Goal: Task Accomplishment & Management: Manage account settings

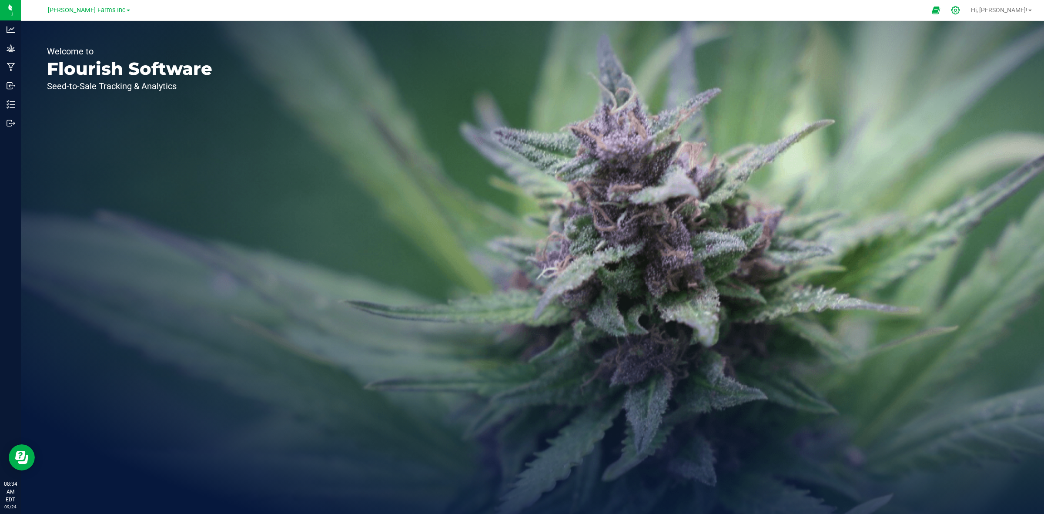
click at [960, 10] on icon at bounding box center [955, 10] width 9 height 9
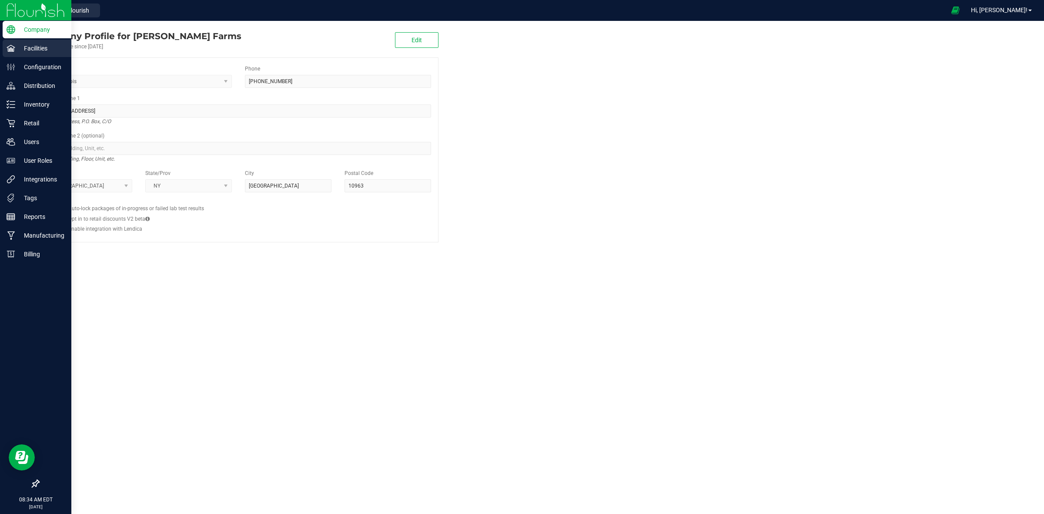
click at [13, 50] on icon at bounding box center [11, 48] width 8 height 7
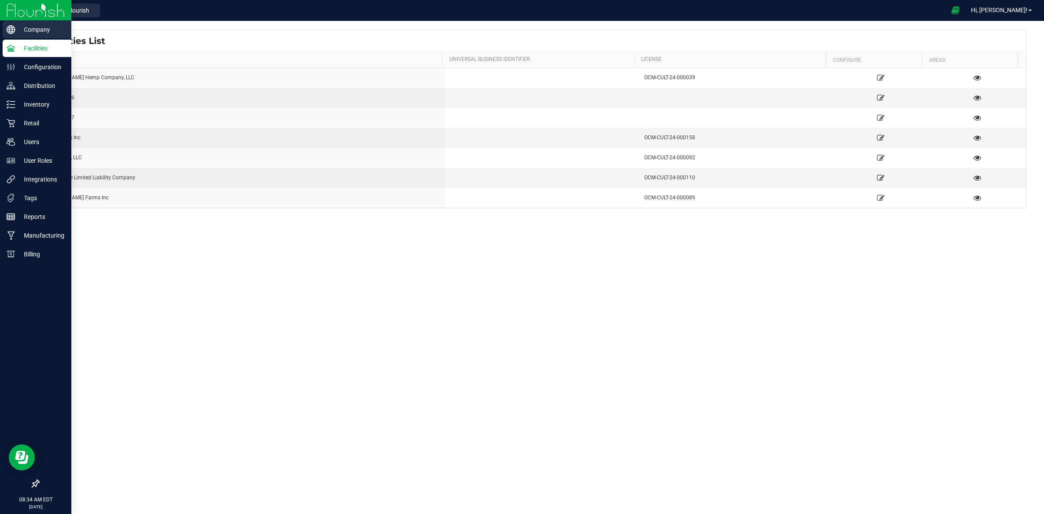
click at [42, 30] on p "Company" at bounding box center [41, 29] width 52 height 10
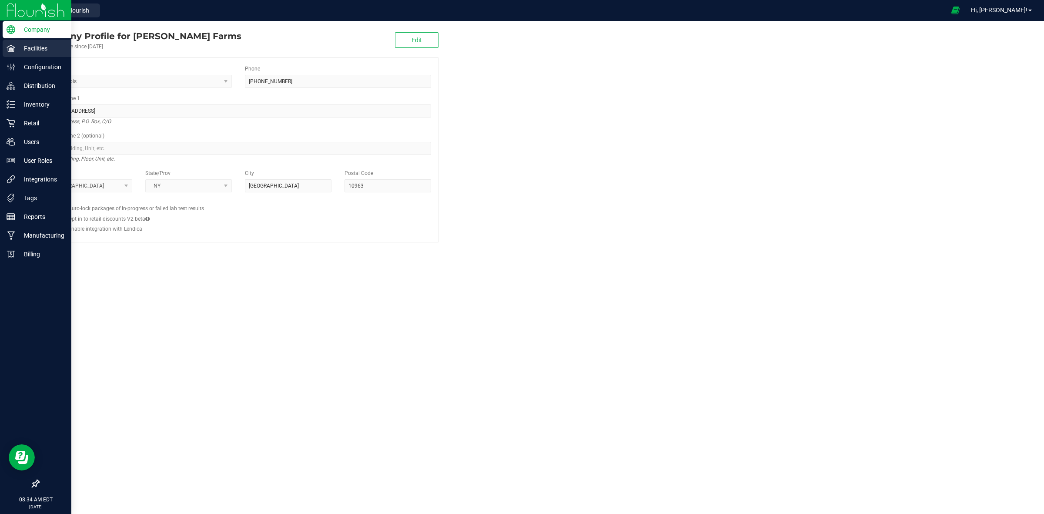
click at [38, 54] on div "Facilities" at bounding box center [37, 48] width 69 height 17
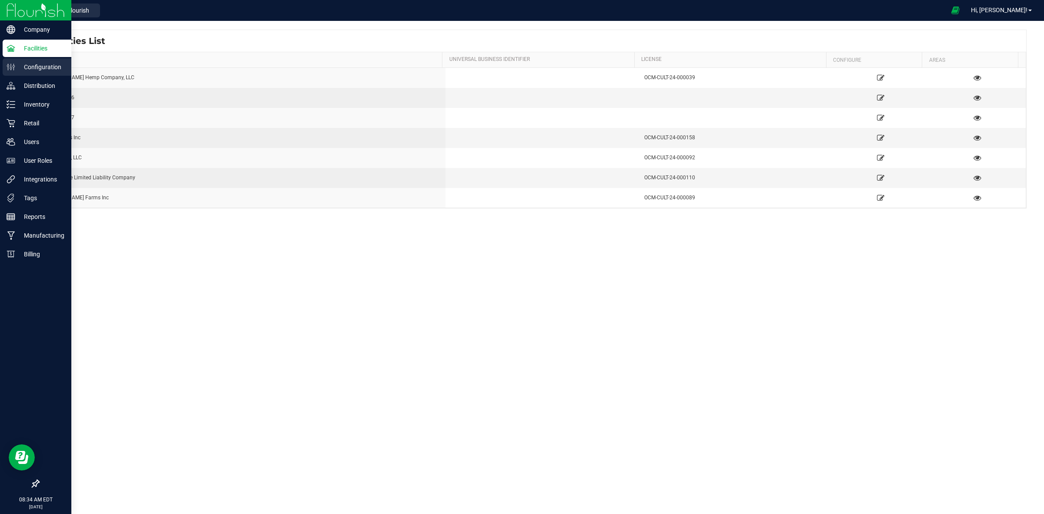
click at [40, 66] on p "Configuration" at bounding box center [41, 67] width 52 height 10
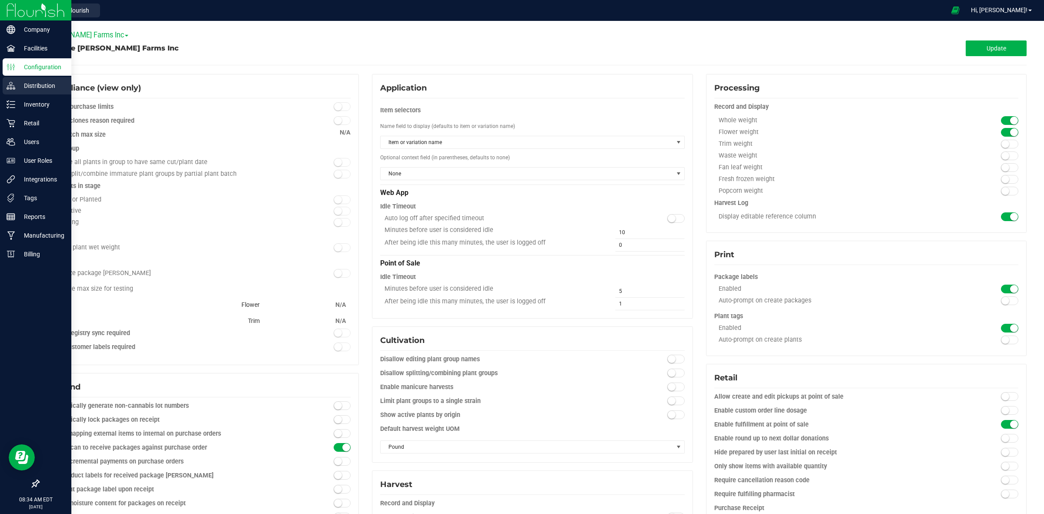
click at [40, 85] on p "Distribution" at bounding box center [41, 85] width 52 height 10
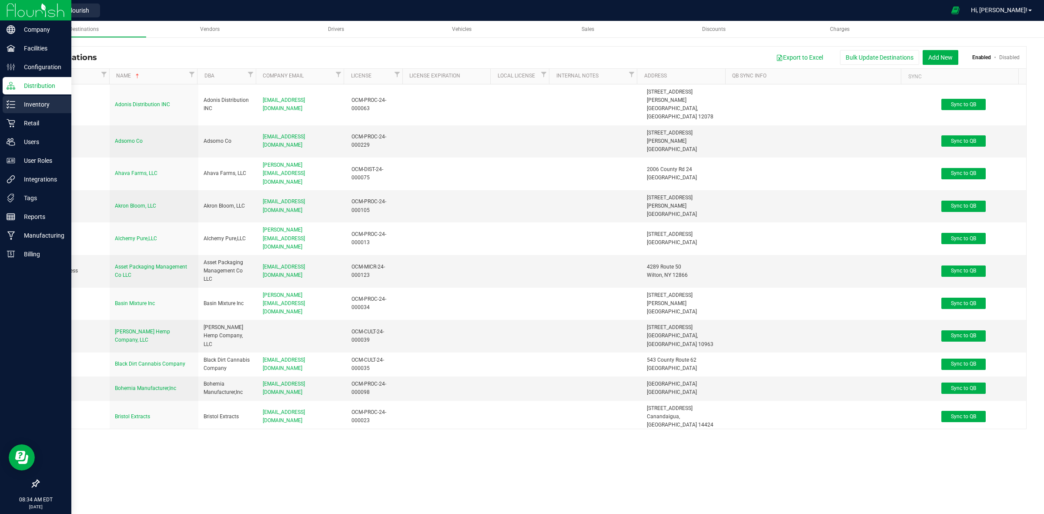
click at [35, 107] on p "Inventory" at bounding box center [41, 104] width 52 height 10
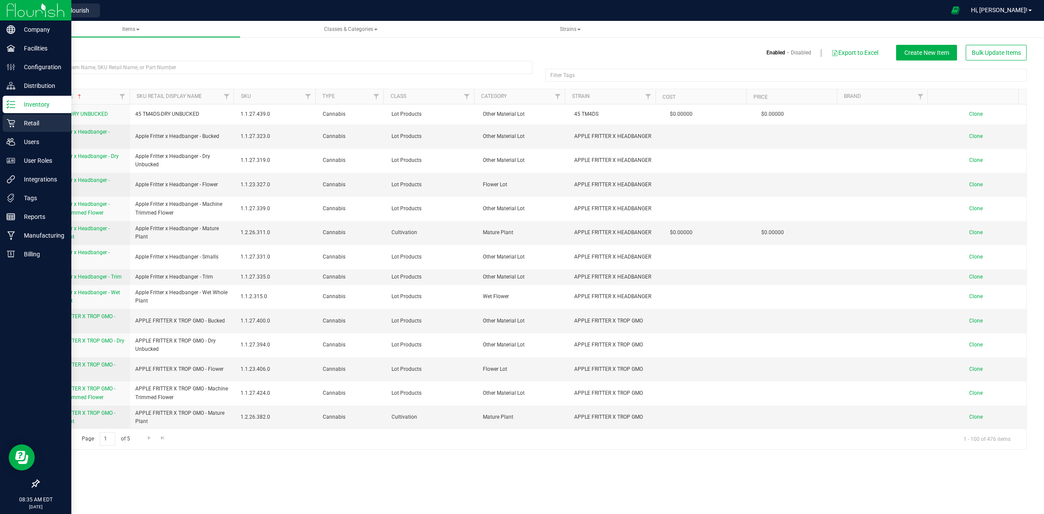
click at [34, 122] on p "Retail" at bounding box center [41, 123] width 52 height 10
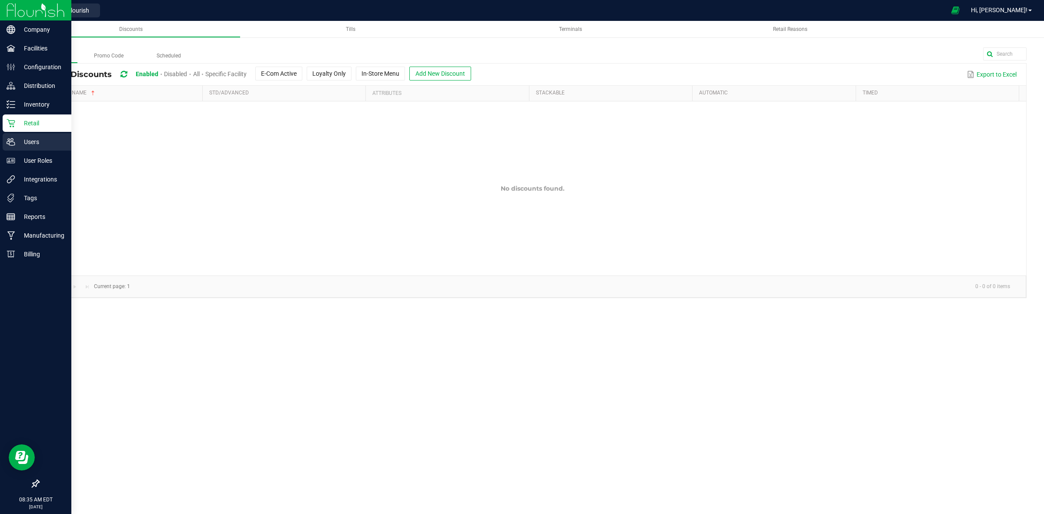
click at [40, 138] on p "Users" at bounding box center [41, 142] width 52 height 10
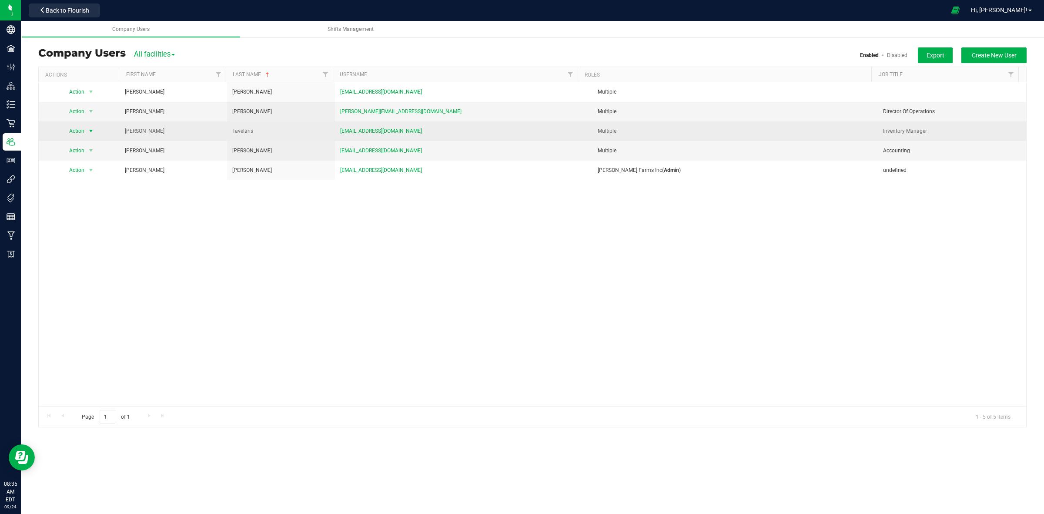
click at [95, 132] on span "select" at bounding box center [91, 131] width 11 height 12
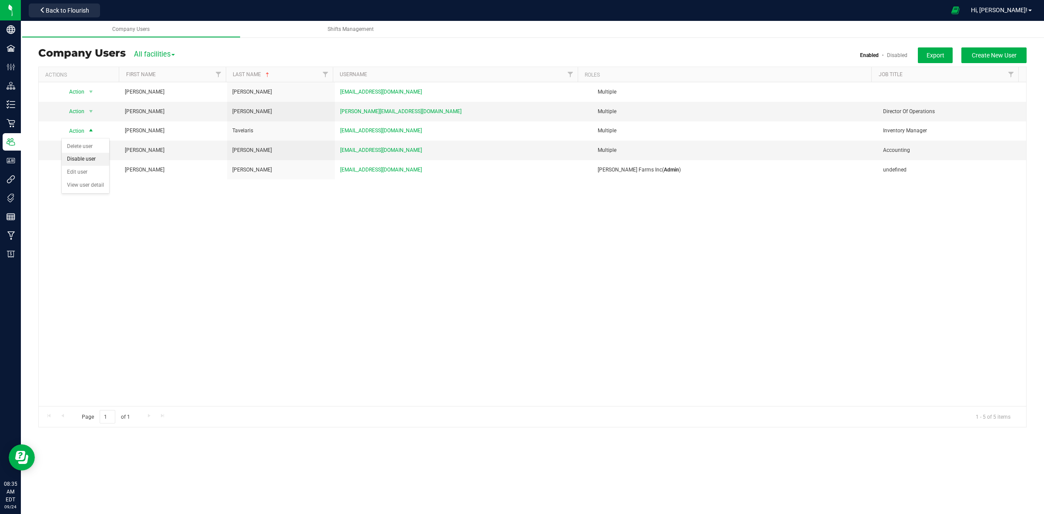
click at [88, 159] on li "Disable user" at bounding box center [85, 159] width 47 height 13
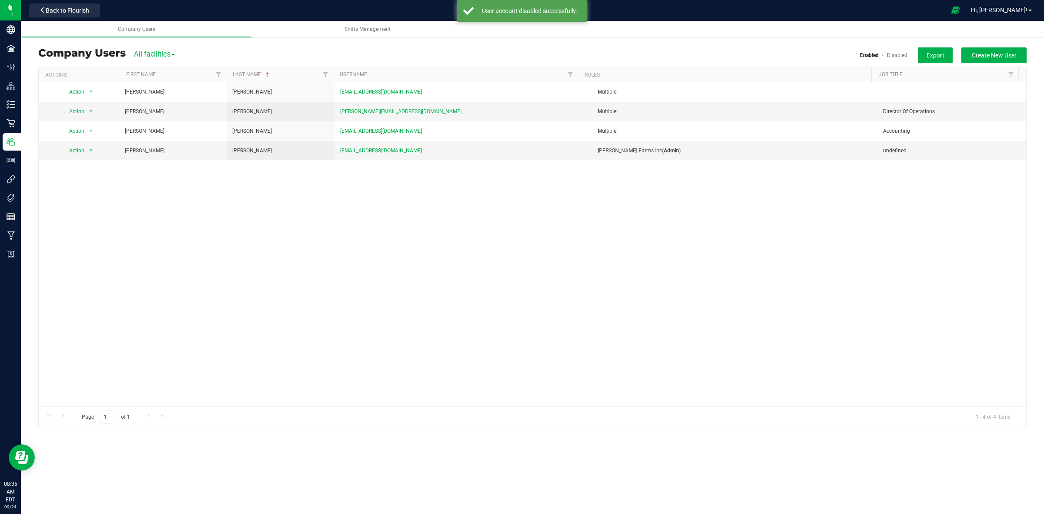
click at [901, 54] on link "Disabled" at bounding box center [897, 55] width 20 height 6
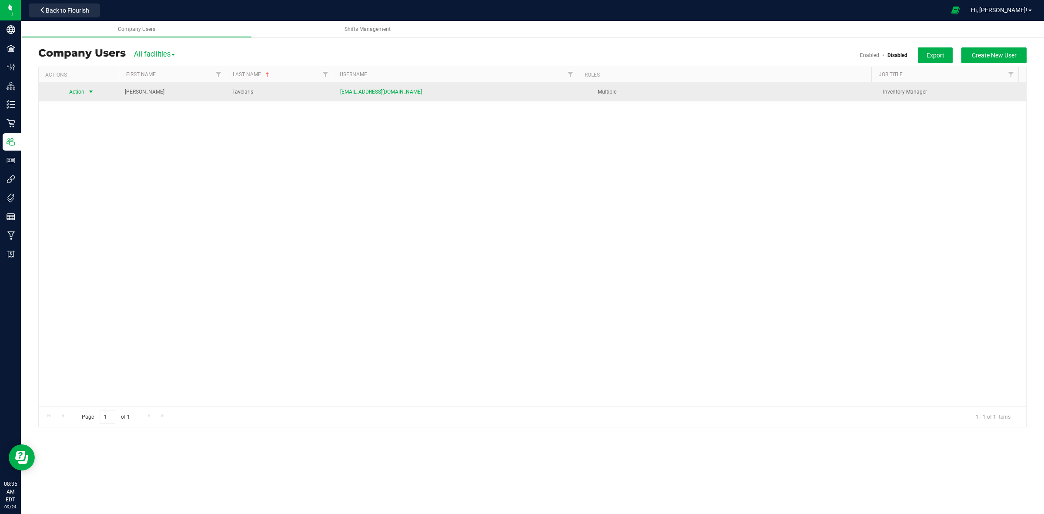
click at [88, 91] on span "select" at bounding box center [90, 91] width 7 height 7
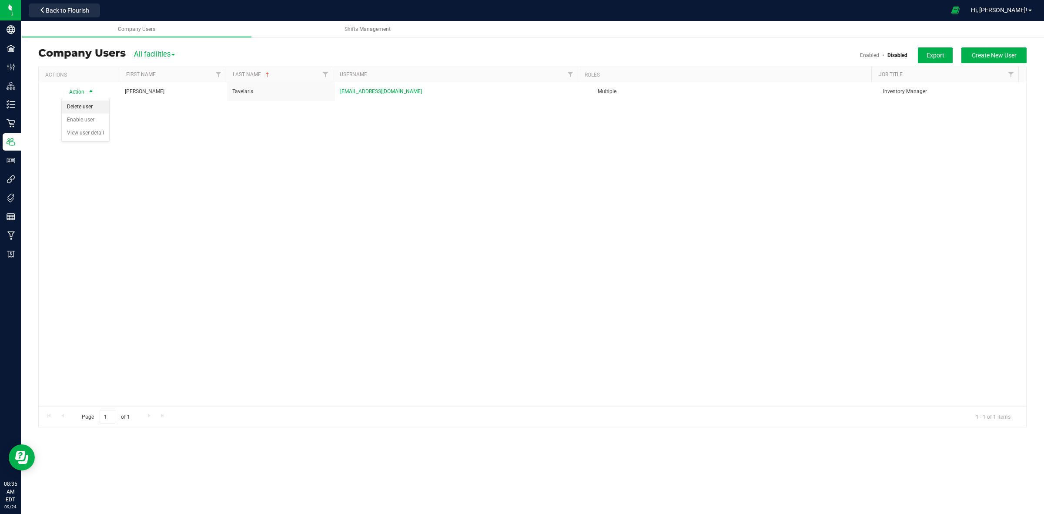
click at [91, 107] on li "Delete user" at bounding box center [85, 107] width 47 height 13
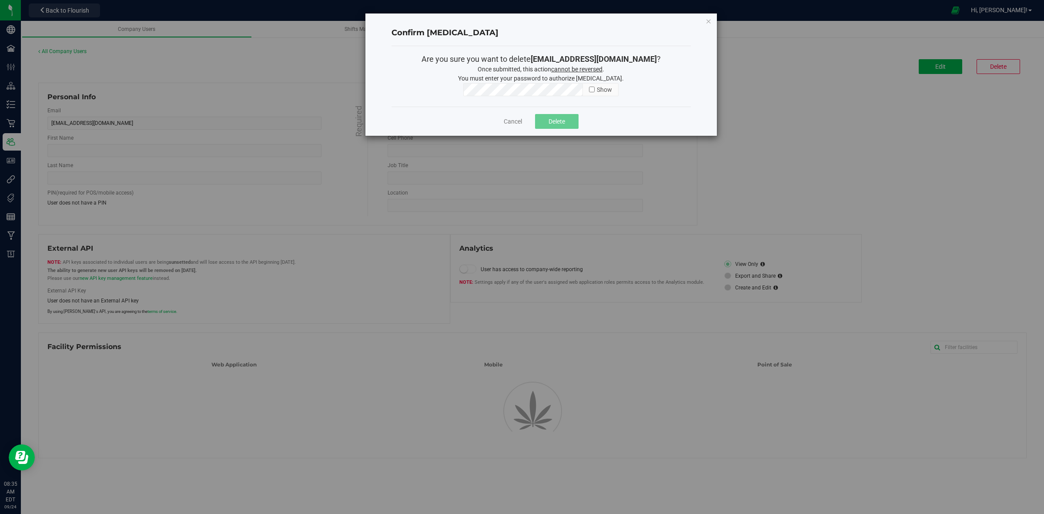
type input "[PERSON_NAME]"
type input "Tavelaris"
type input "Inventory Manager"
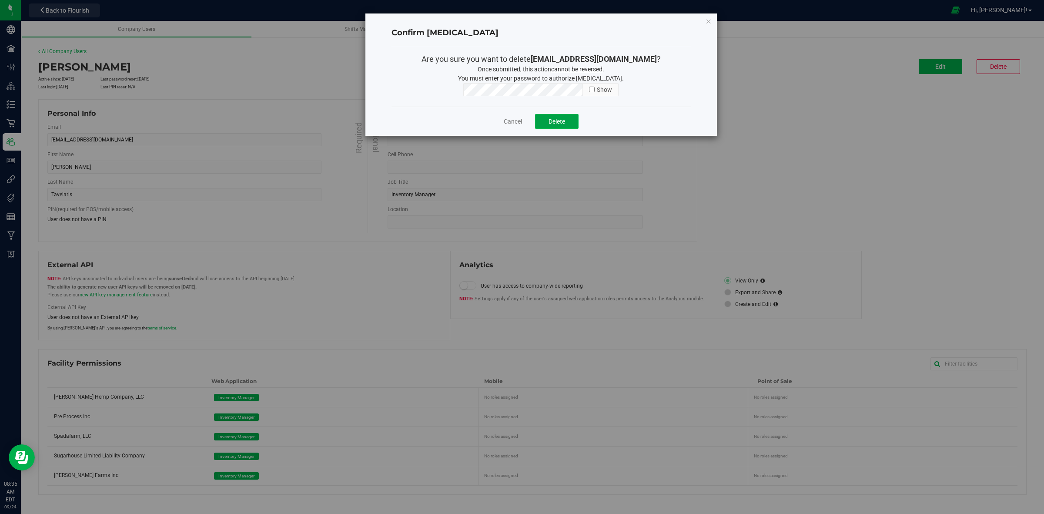
click at [552, 124] on span "Delete" at bounding box center [557, 121] width 17 height 7
